Goal: Information Seeking & Learning: Learn about a topic

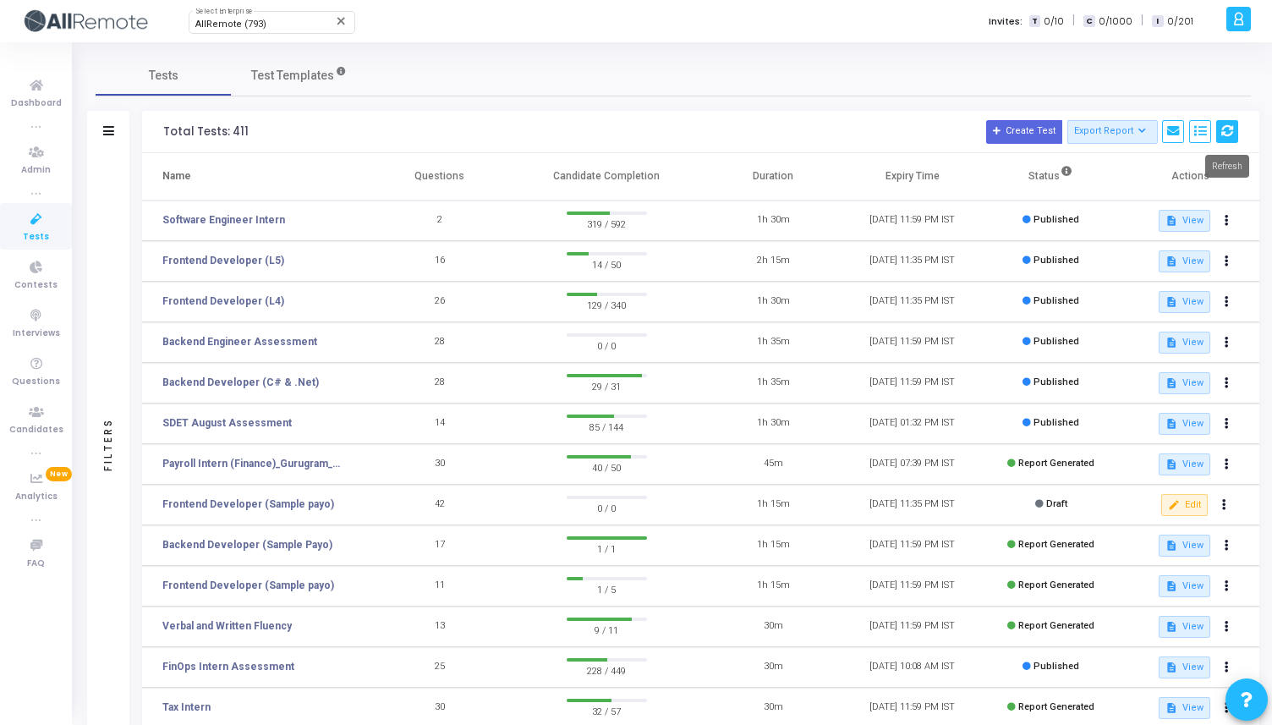
click at [1225, 129] on icon at bounding box center [1228, 131] width 12 height 12
click at [233, 222] on link "Software Engineer Intern" at bounding box center [223, 219] width 123 height 15
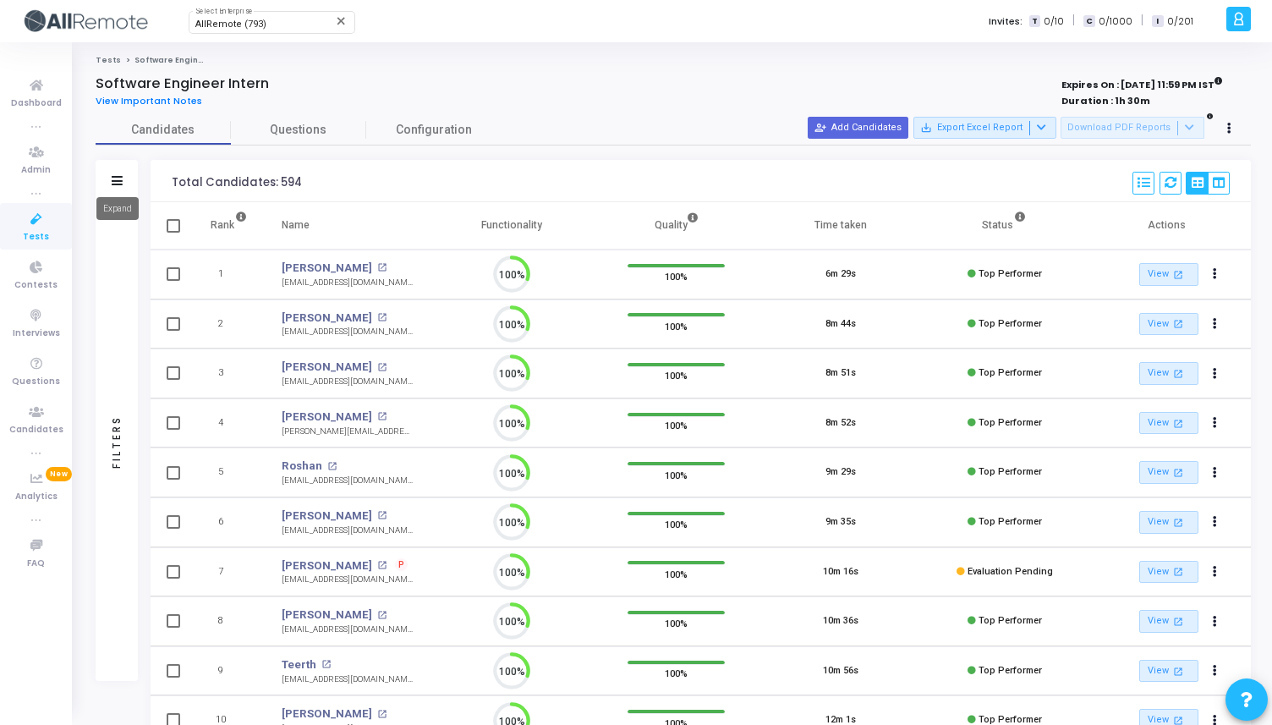
click at [113, 176] on icon at bounding box center [117, 180] width 11 height 9
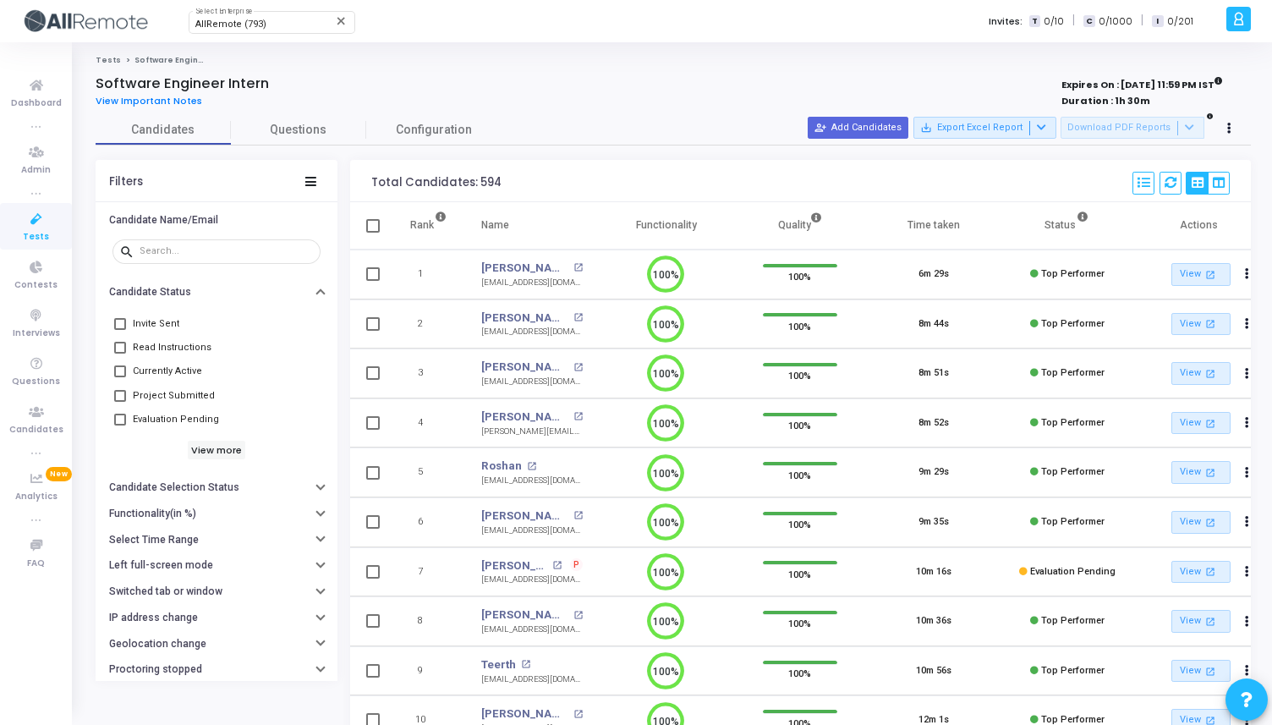
click at [125, 375] on span at bounding box center [120, 371] width 12 height 12
click at [120, 377] on input "Currently Active" at bounding box center [119, 377] width 1 height 1
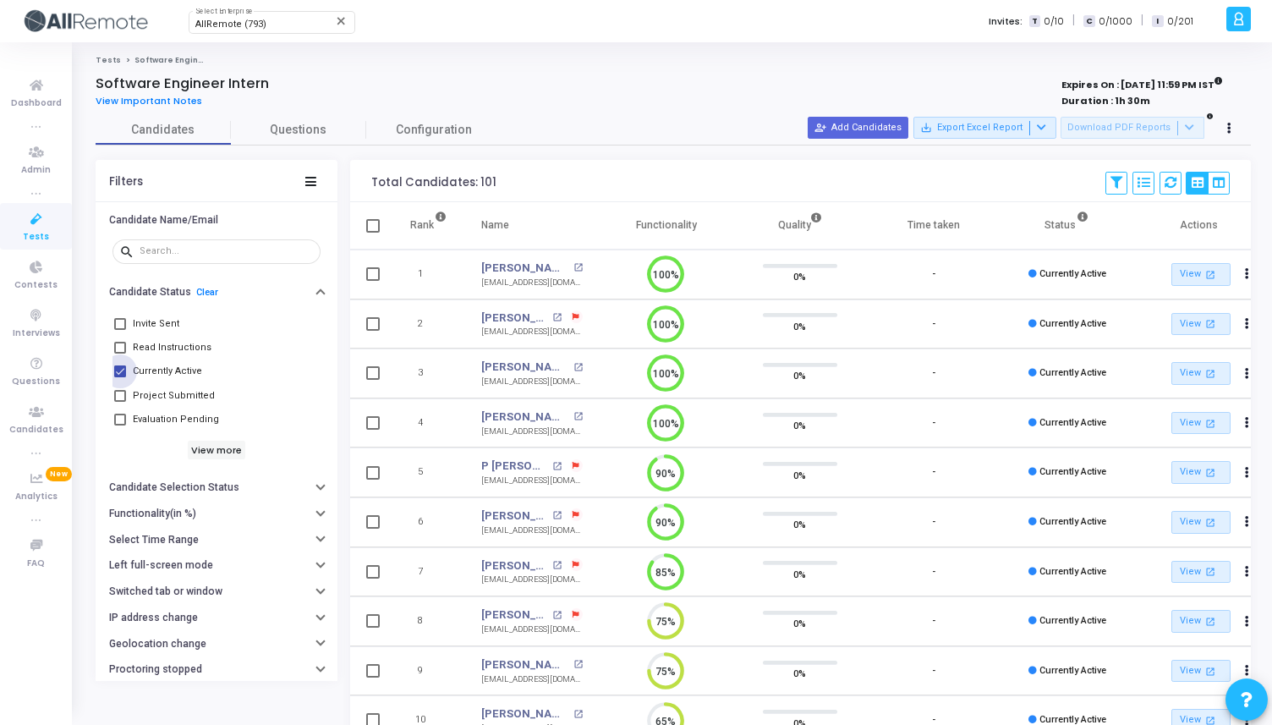
click at [125, 375] on span at bounding box center [120, 371] width 12 height 12
click at [120, 377] on input "Currently Active" at bounding box center [119, 377] width 1 height 1
checkbox input "false"
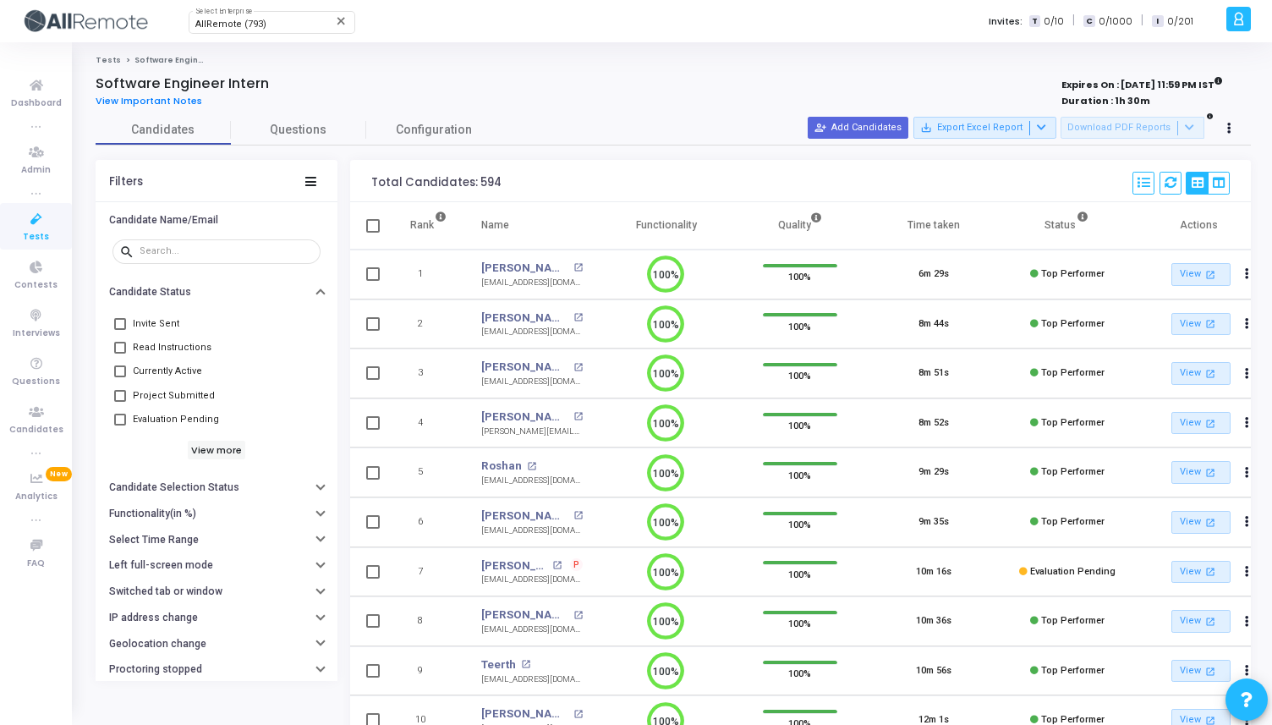
click at [36, 222] on icon at bounding box center [37, 219] width 36 height 21
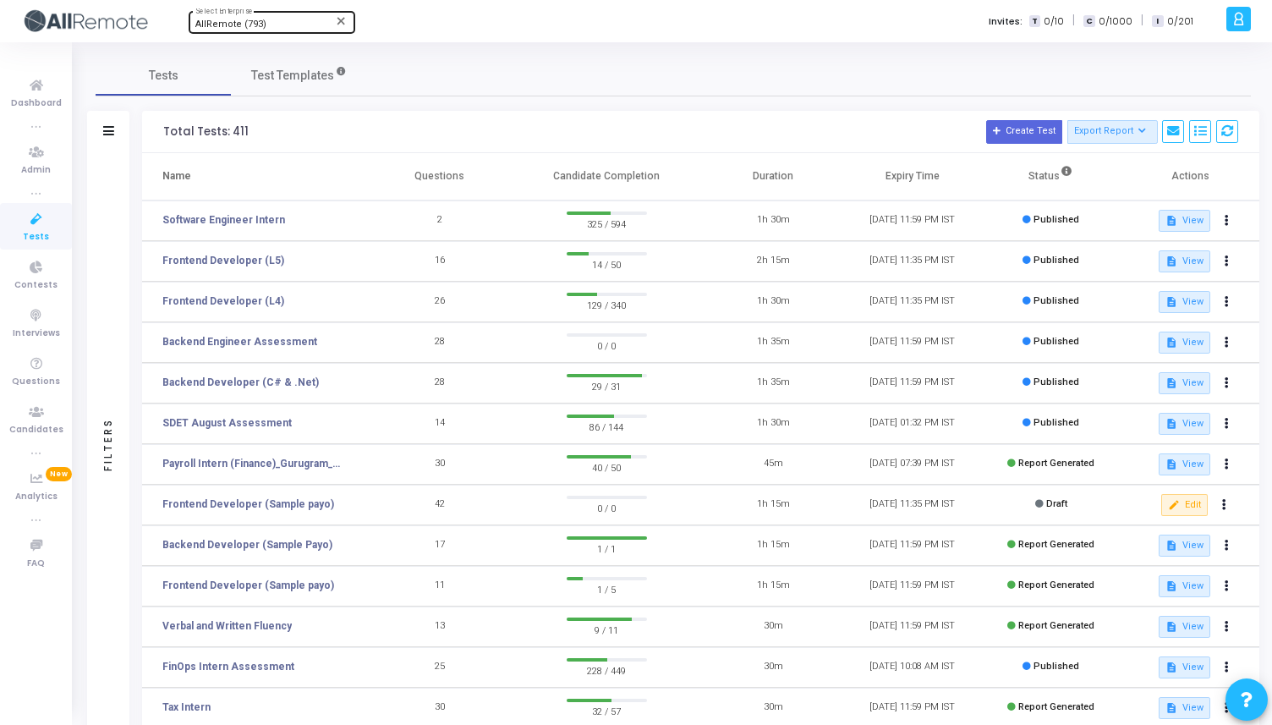
click at [233, 26] on span "AllRemote (793)" at bounding box center [230, 24] width 71 height 11
type input "hiremee"
click at [237, 47] on span "HireMee (556)" at bounding box center [296, 54] width 203 height 28
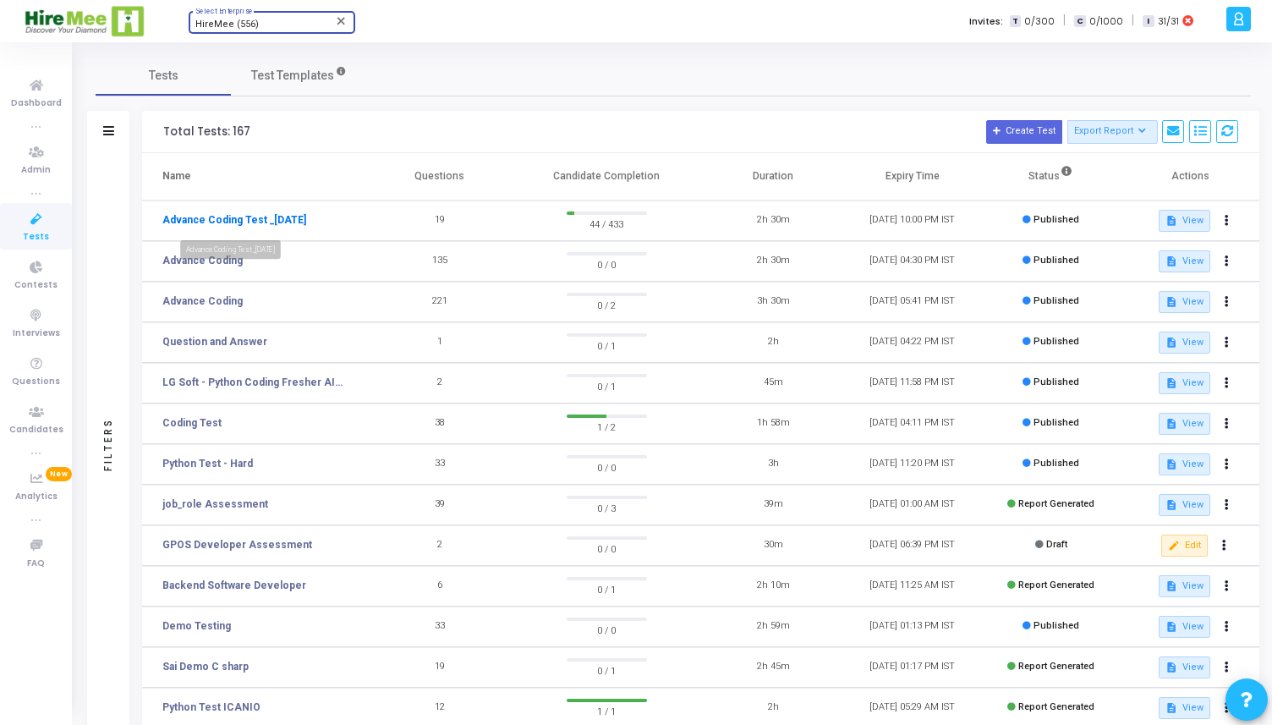
click at [279, 217] on link "Advance Coding Test _22nd Aug" at bounding box center [234, 219] width 144 height 15
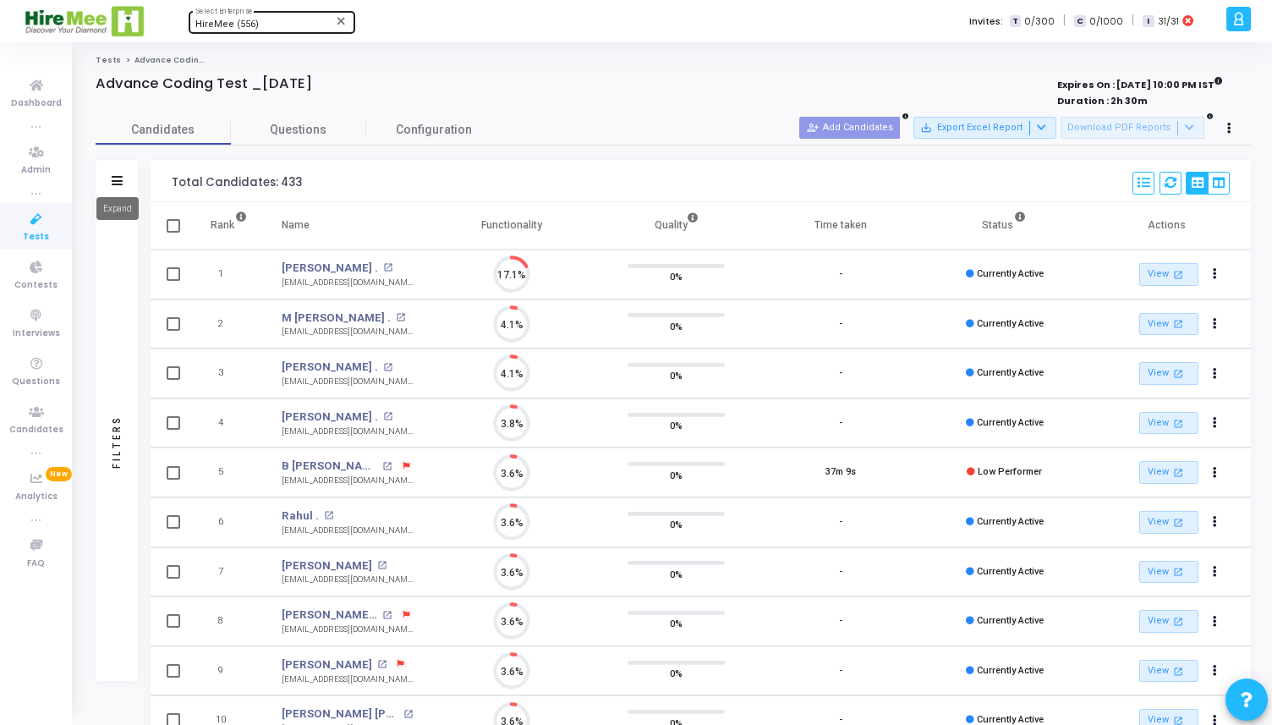
click at [117, 183] on icon at bounding box center [117, 180] width 11 height 9
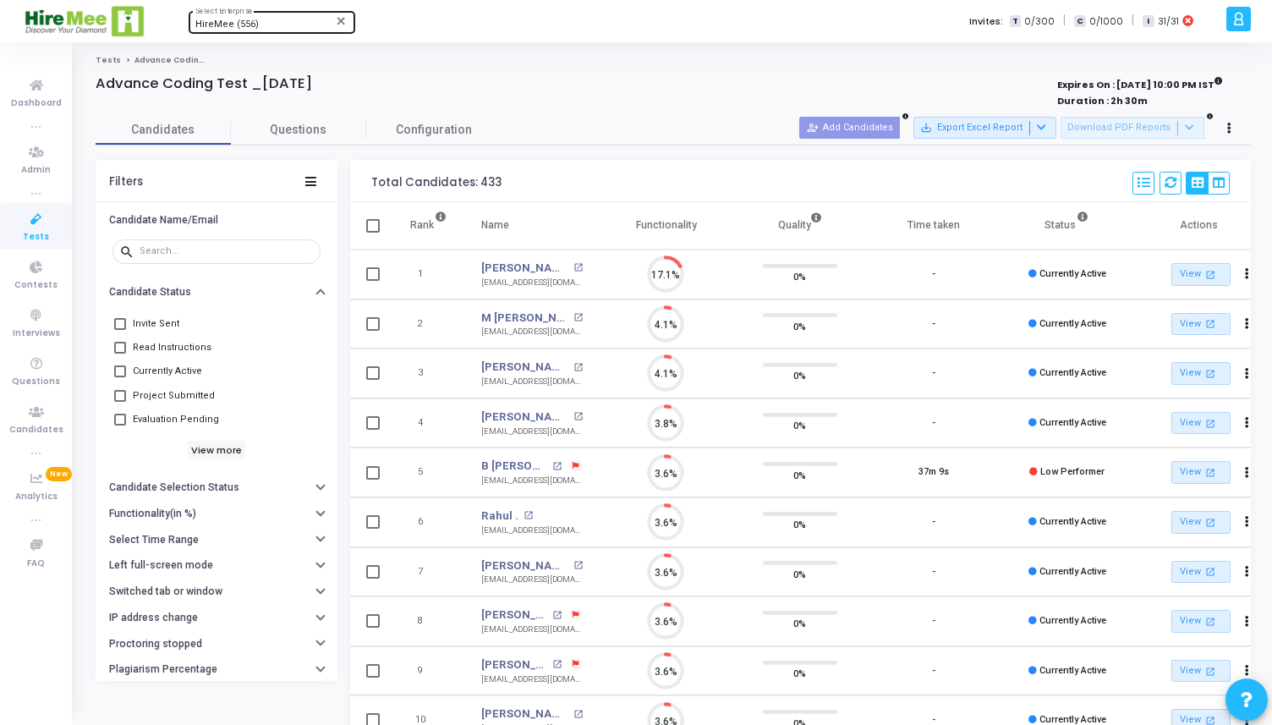
click at [116, 367] on span at bounding box center [120, 371] width 12 height 12
click at [119, 377] on input "Currently Active" at bounding box center [119, 377] width 1 height 1
checkbox input "true"
click at [294, 133] on span "Questions" at bounding box center [298, 130] width 135 height 18
